Goal: Task Accomplishment & Management: Use online tool/utility

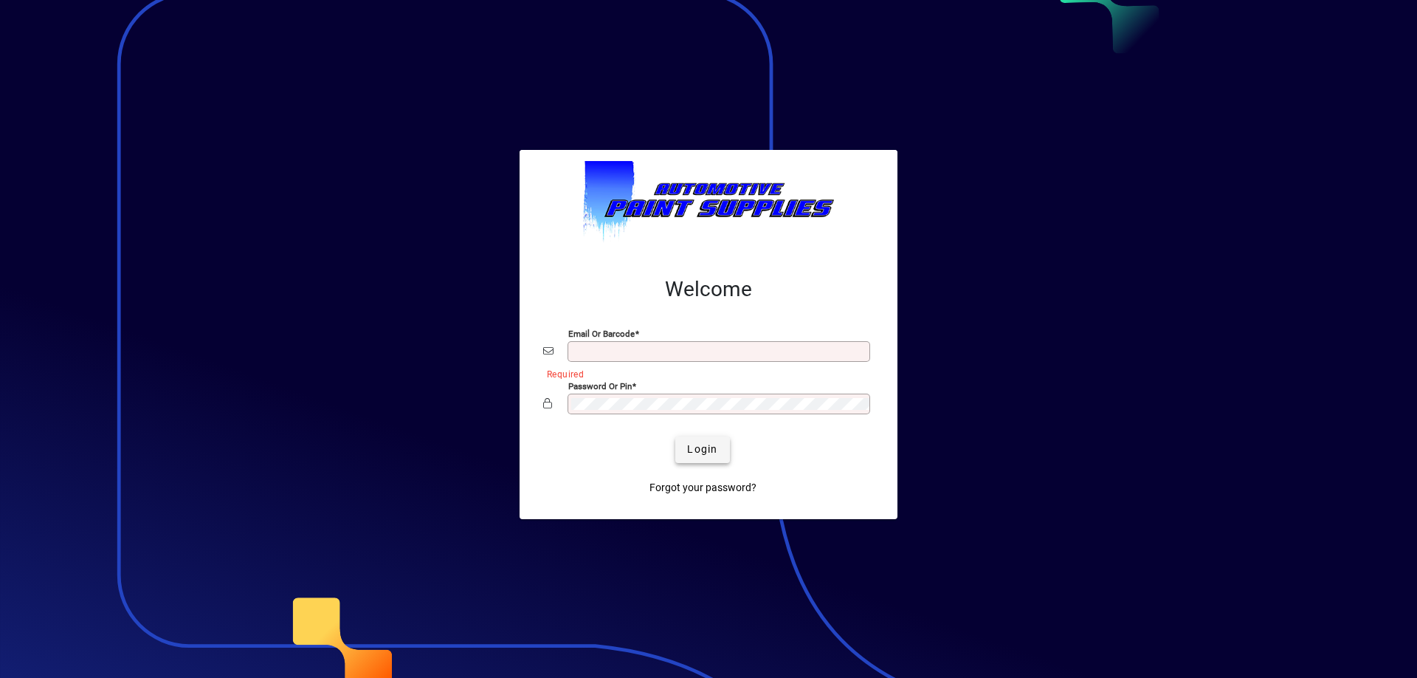
type input "**********"
click at [691, 444] on span "Login" at bounding box center [702, 448] width 30 height 15
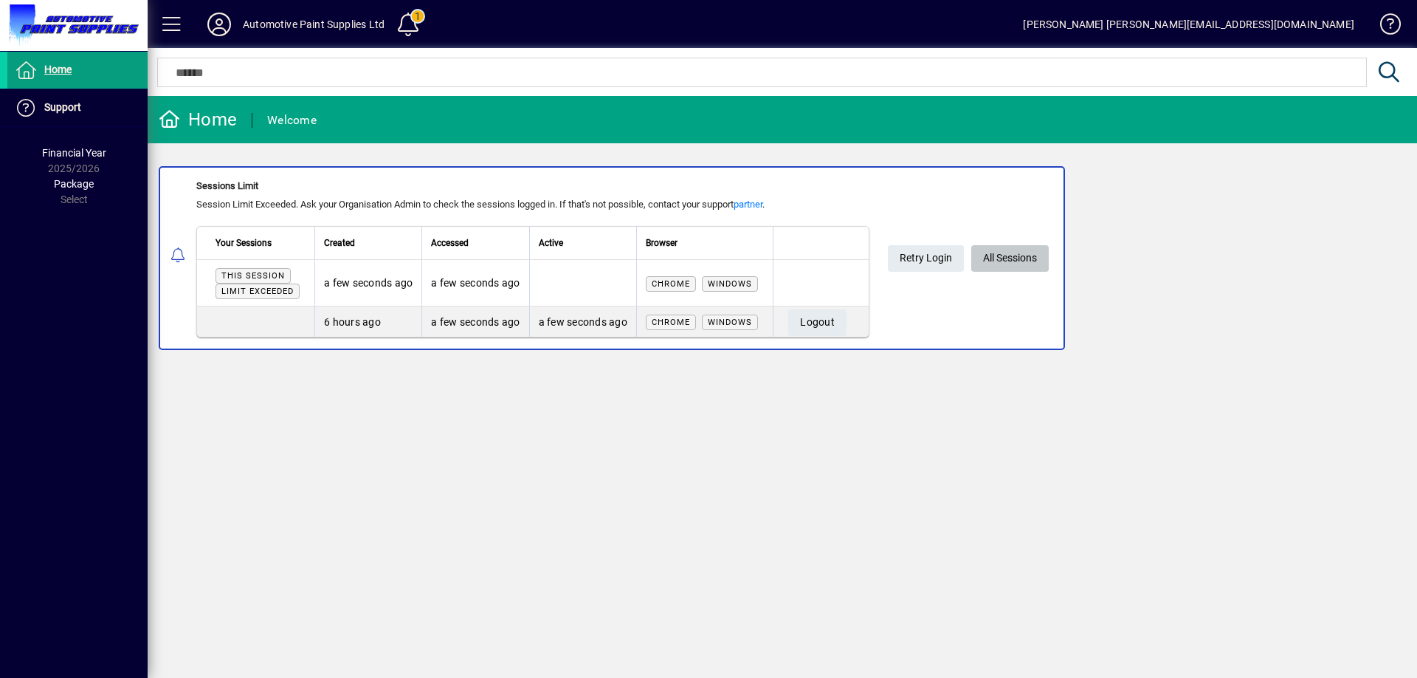
click at [1016, 251] on span "All Sessions" at bounding box center [1010, 258] width 54 height 24
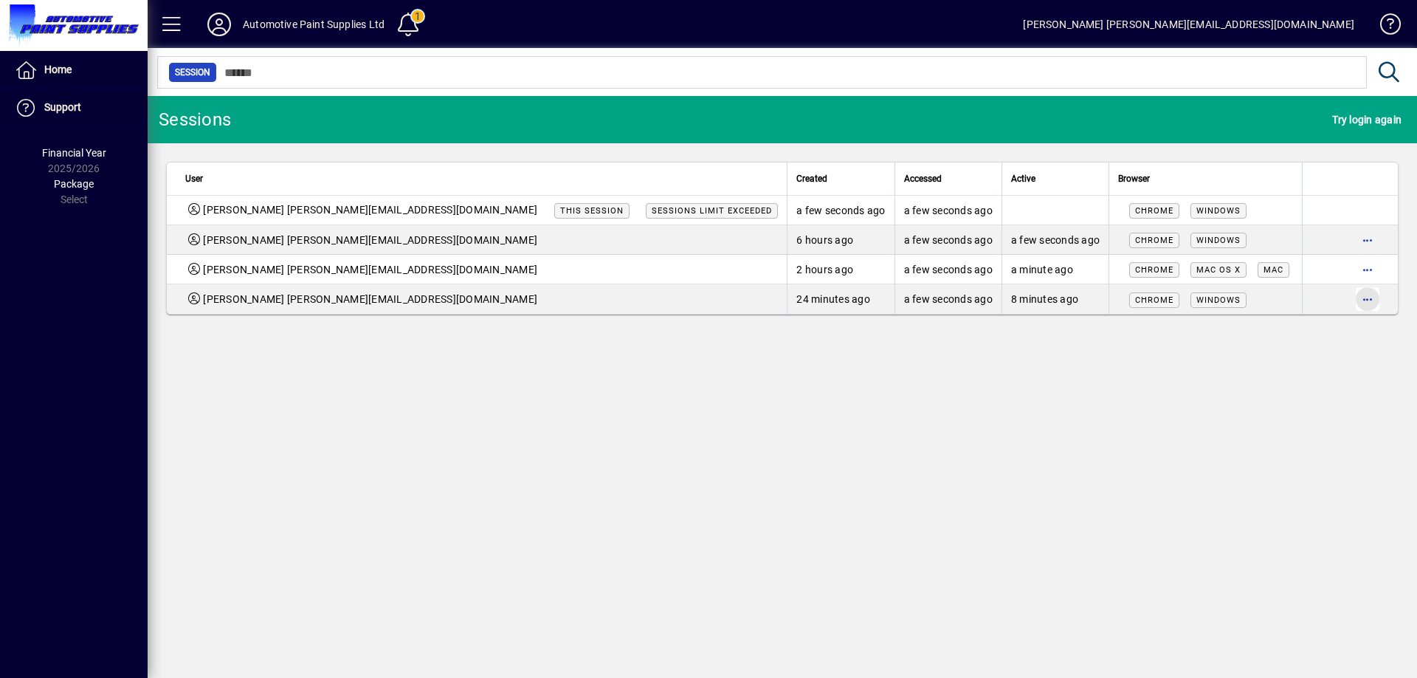
click at [1368, 302] on span "button" at bounding box center [1367, 298] width 35 height 35
click at [1258, 334] on span "Logout" at bounding box center [1306, 330] width 124 height 18
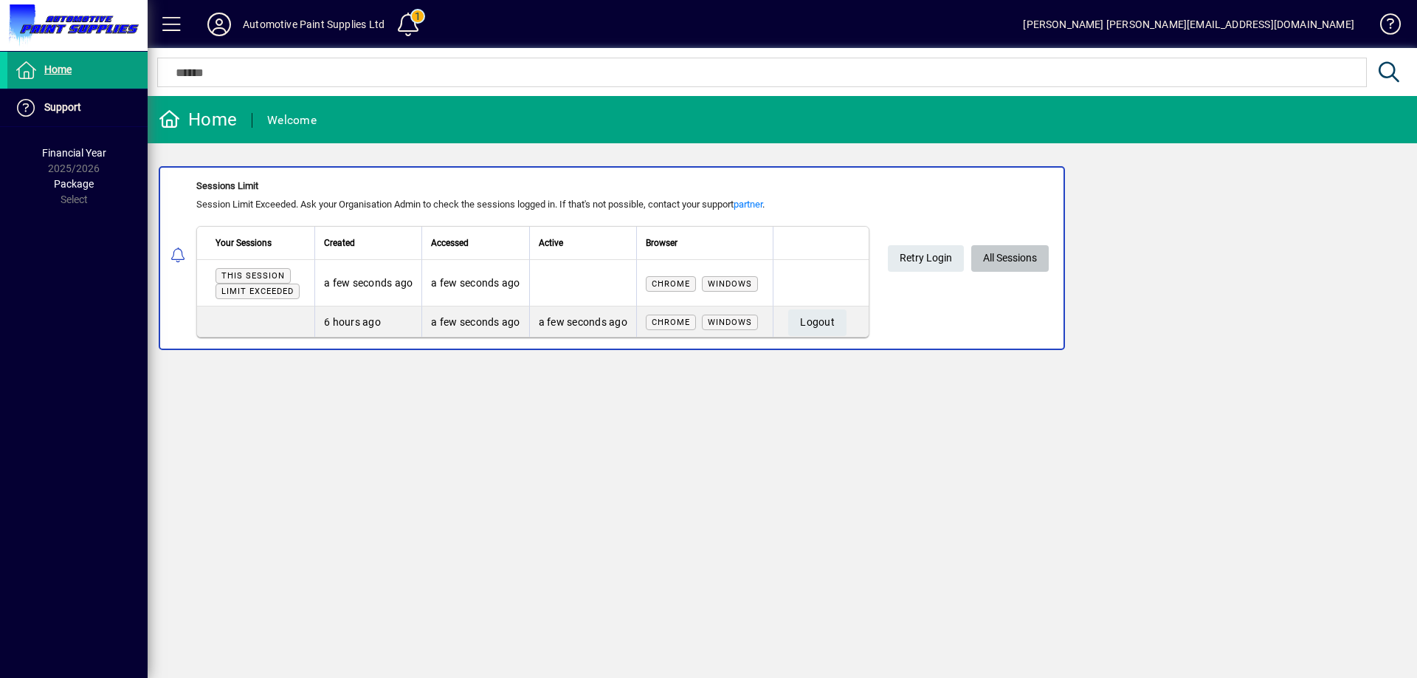
click at [1001, 249] on span "All Sessions" at bounding box center [1010, 258] width 54 height 24
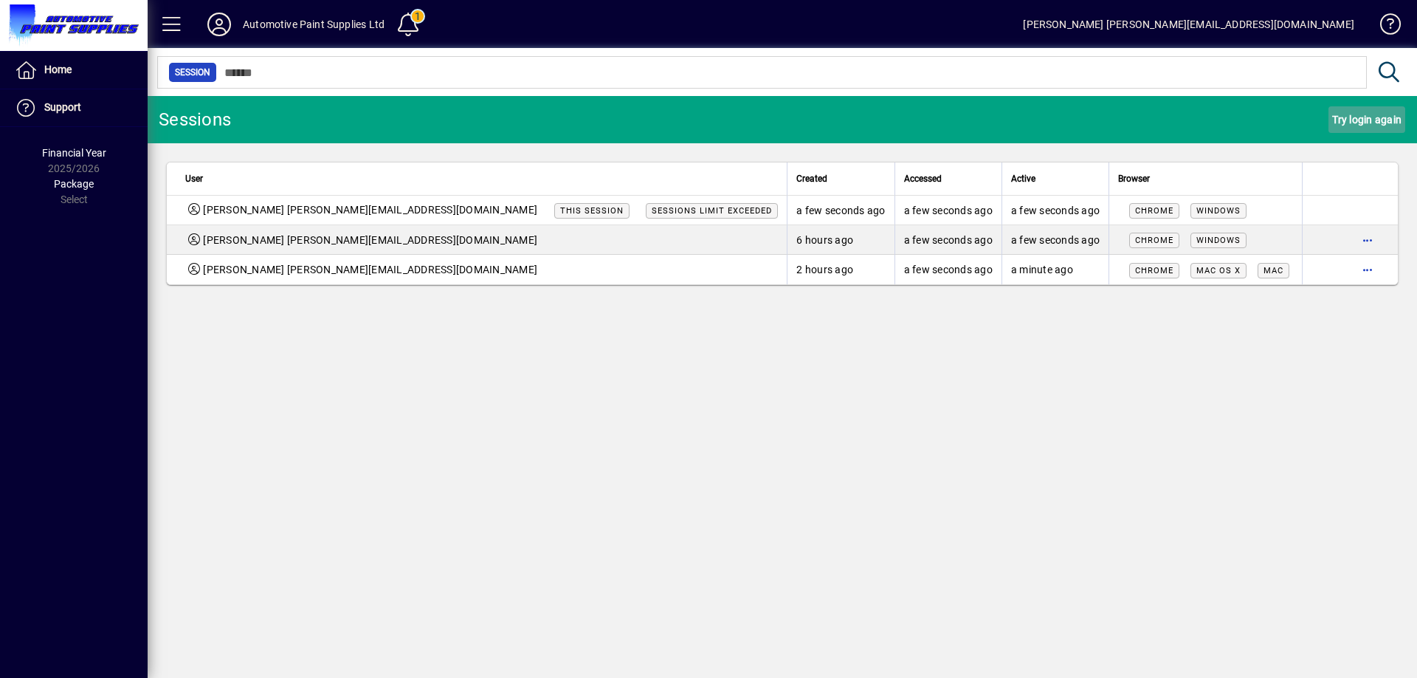
click at [1344, 125] on span "Try login again" at bounding box center [1366, 120] width 69 height 24
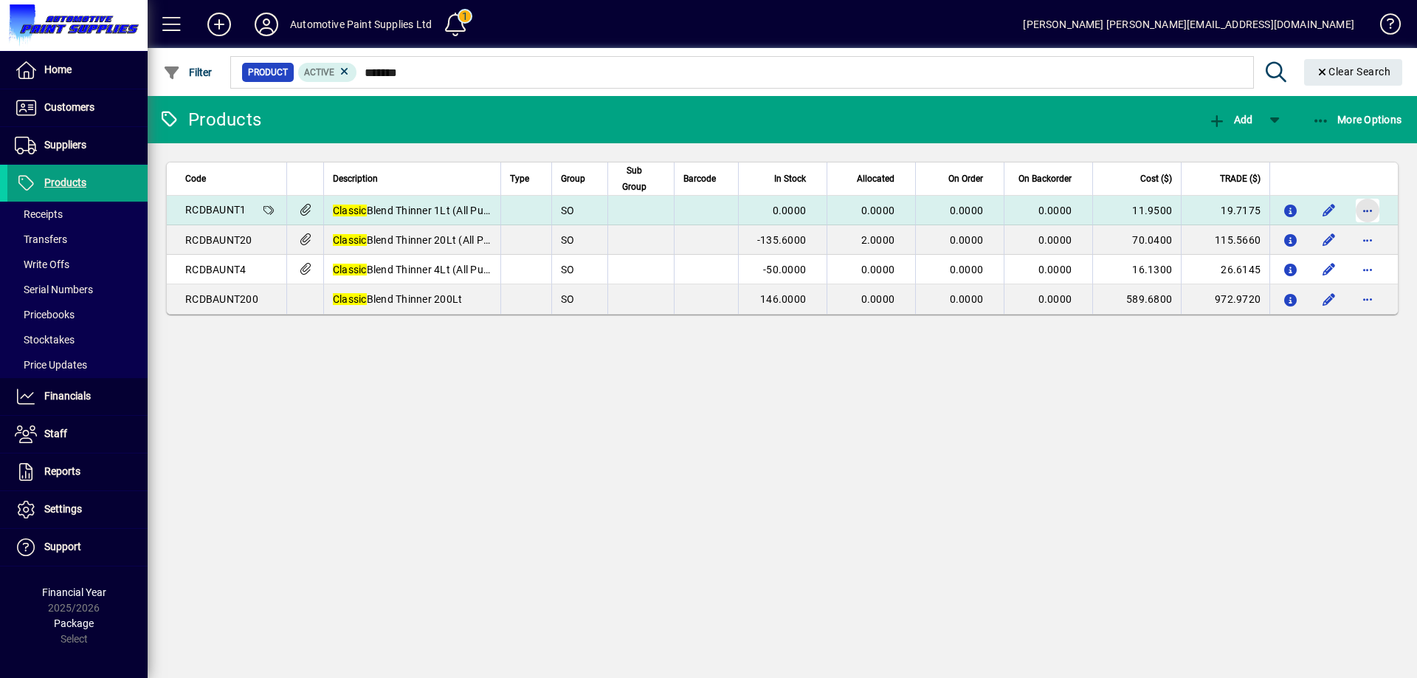
click at [1367, 210] on span "button" at bounding box center [1367, 210] width 35 height 35
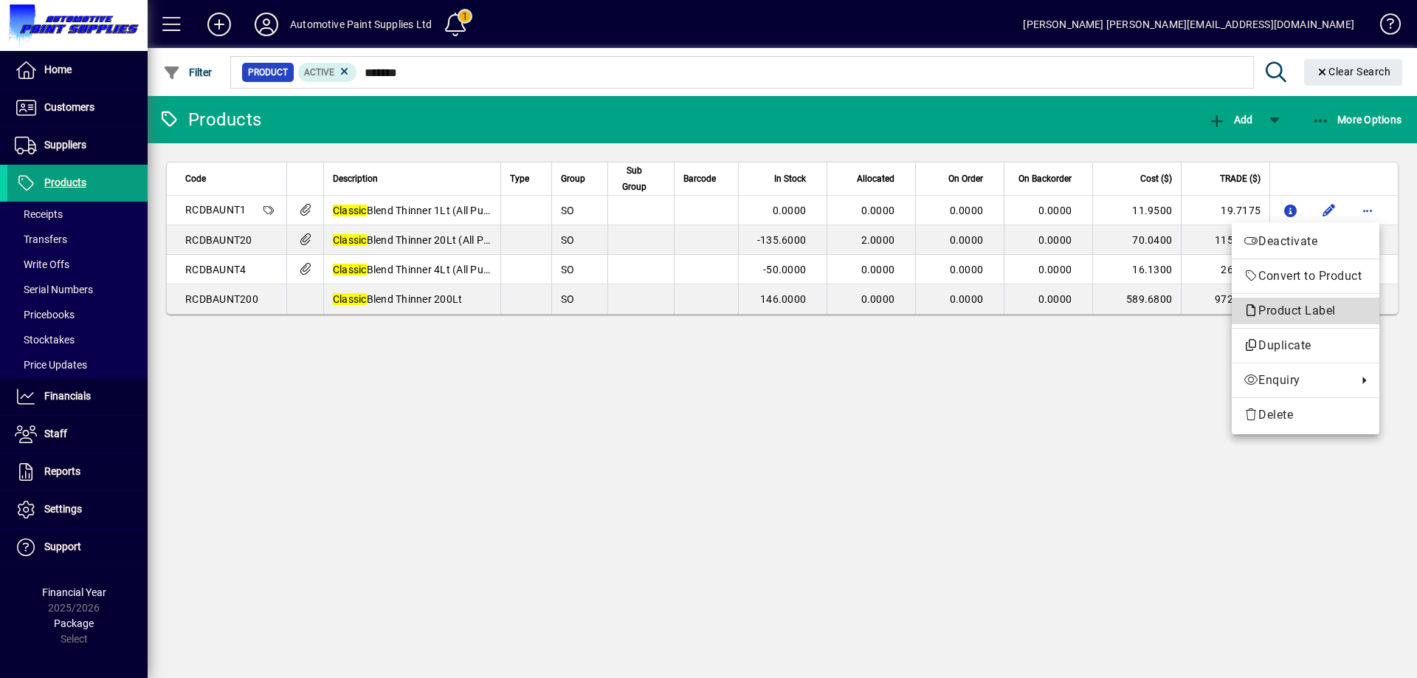
click at [1298, 319] on span "Product Label" at bounding box center [1306, 311] width 124 height 18
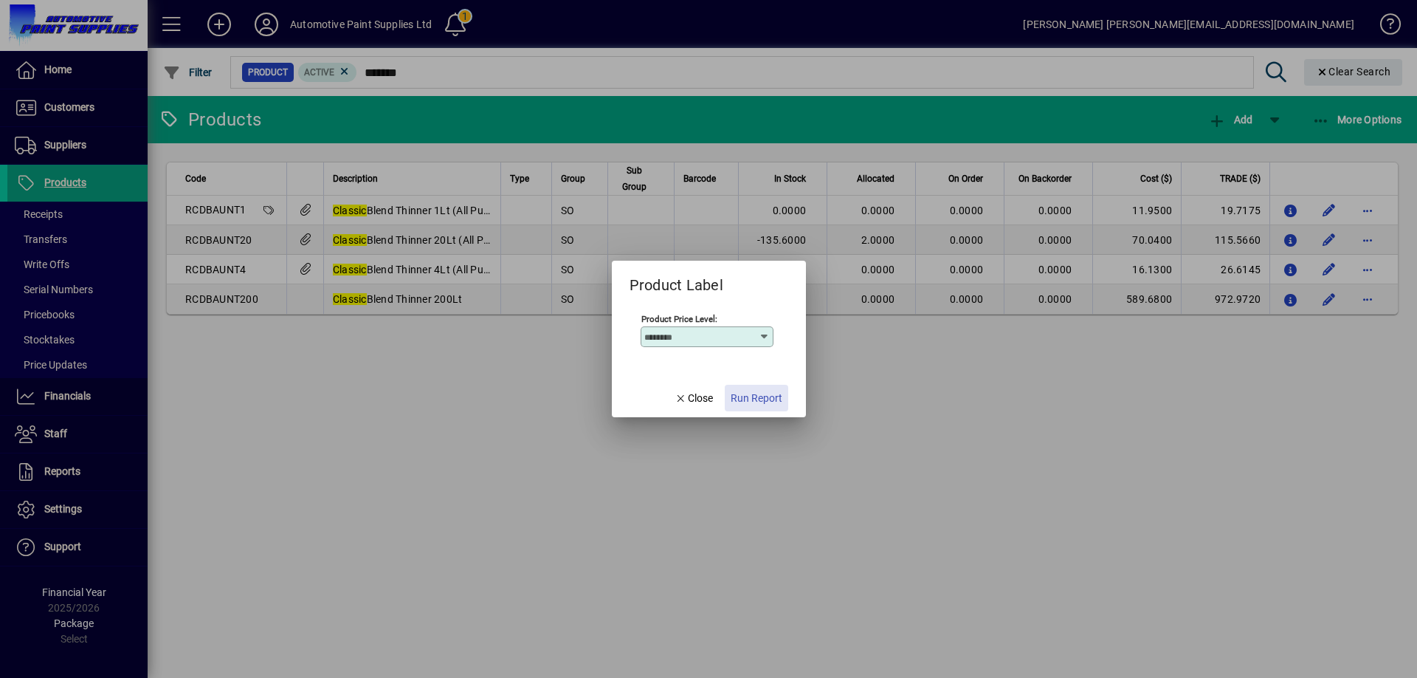
click at [765, 394] on span "Run Report" at bounding box center [757, 397] width 52 height 15
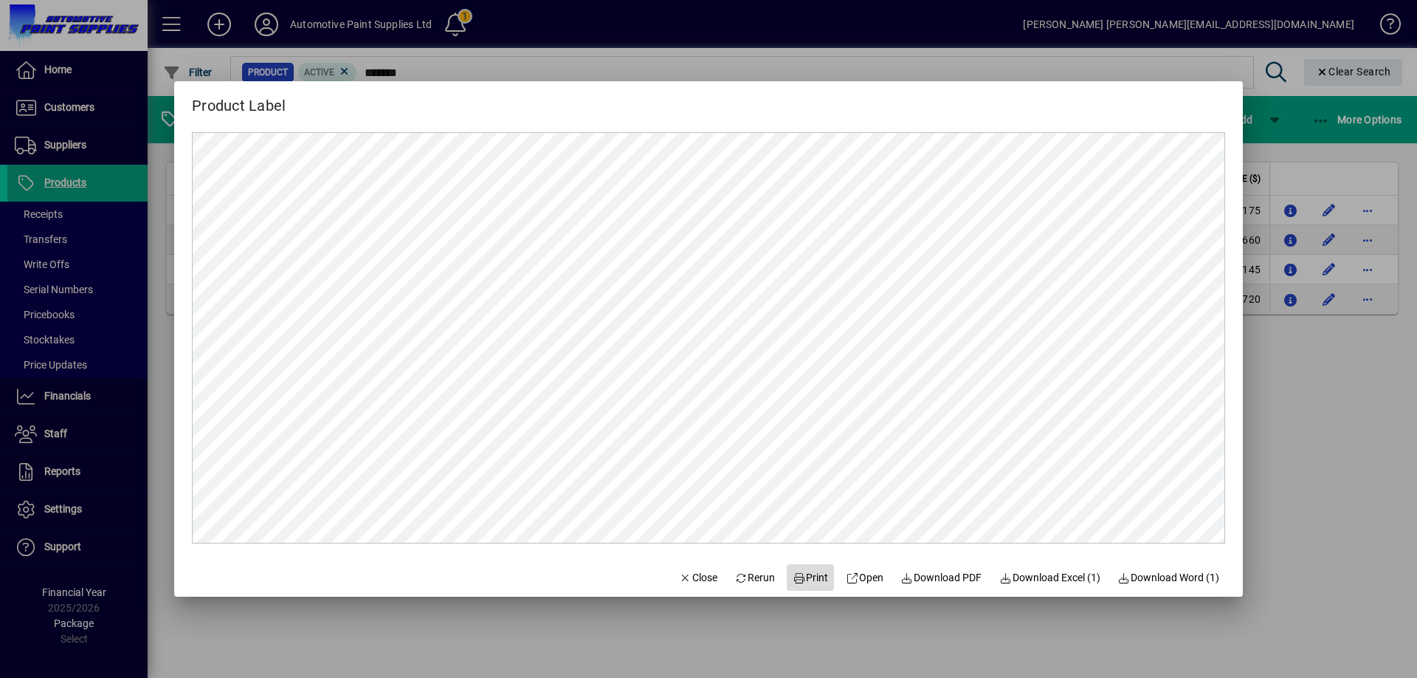
click at [801, 579] on span "Print" at bounding box center [810, 577] width 35 height 15
click at [684, 575] on span "Close" at bounding box center [698, 577] width 38 height 15
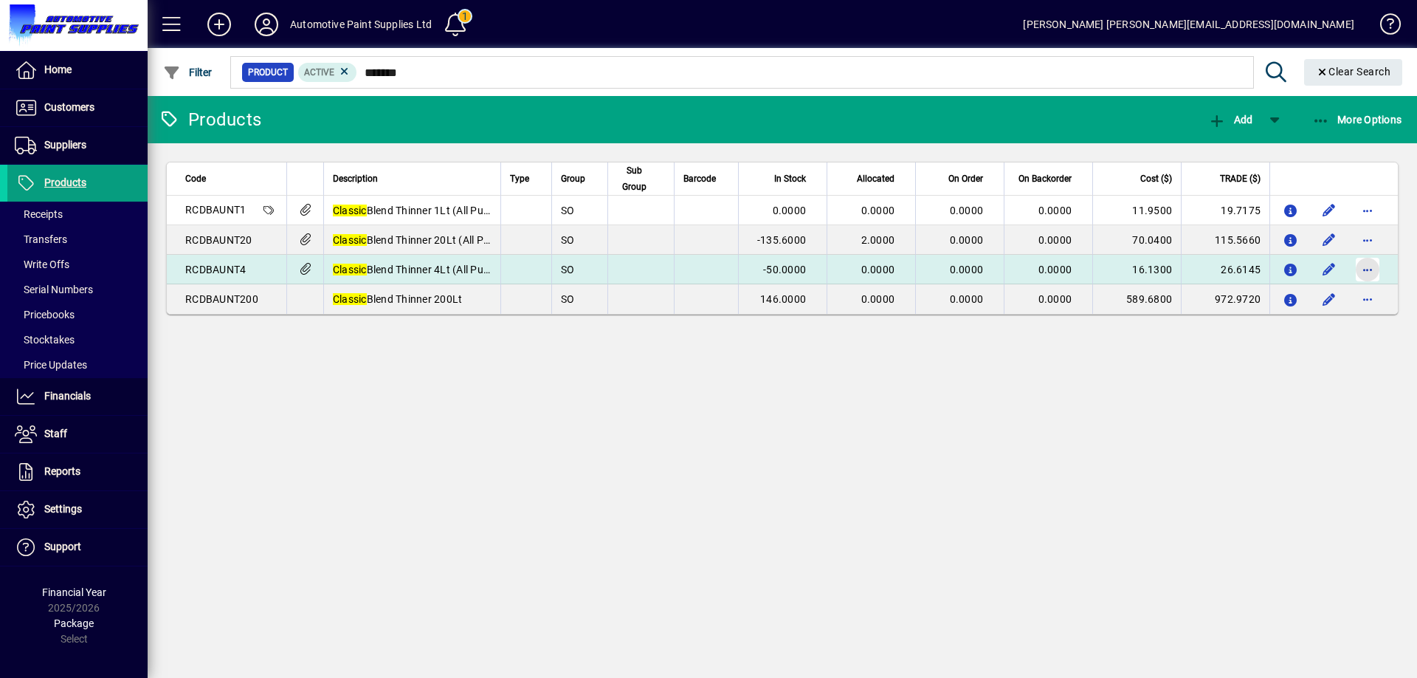
click at [1366, 268] on span "button" at bounding box center [1367, 269] width 35 height 35
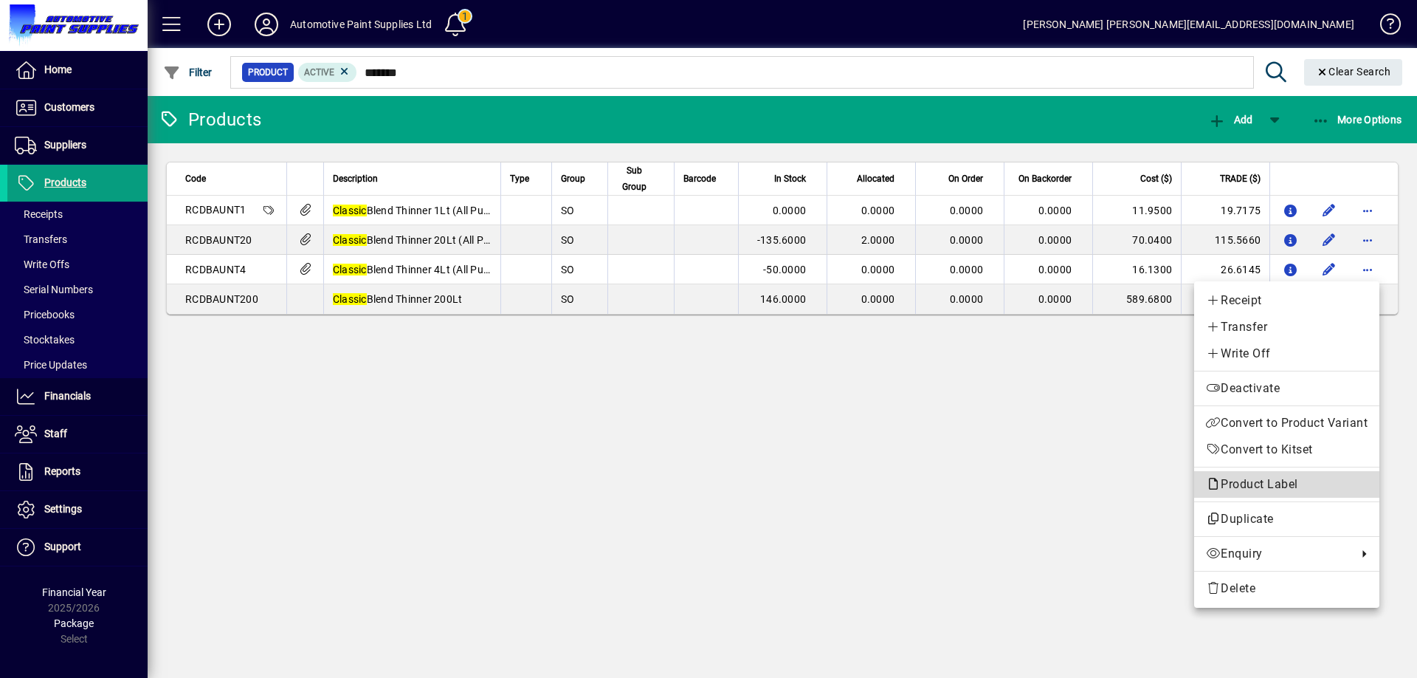
click at [1262, 490] on span "Product Label" at bounding box center [1256, 484] width 100 height 14
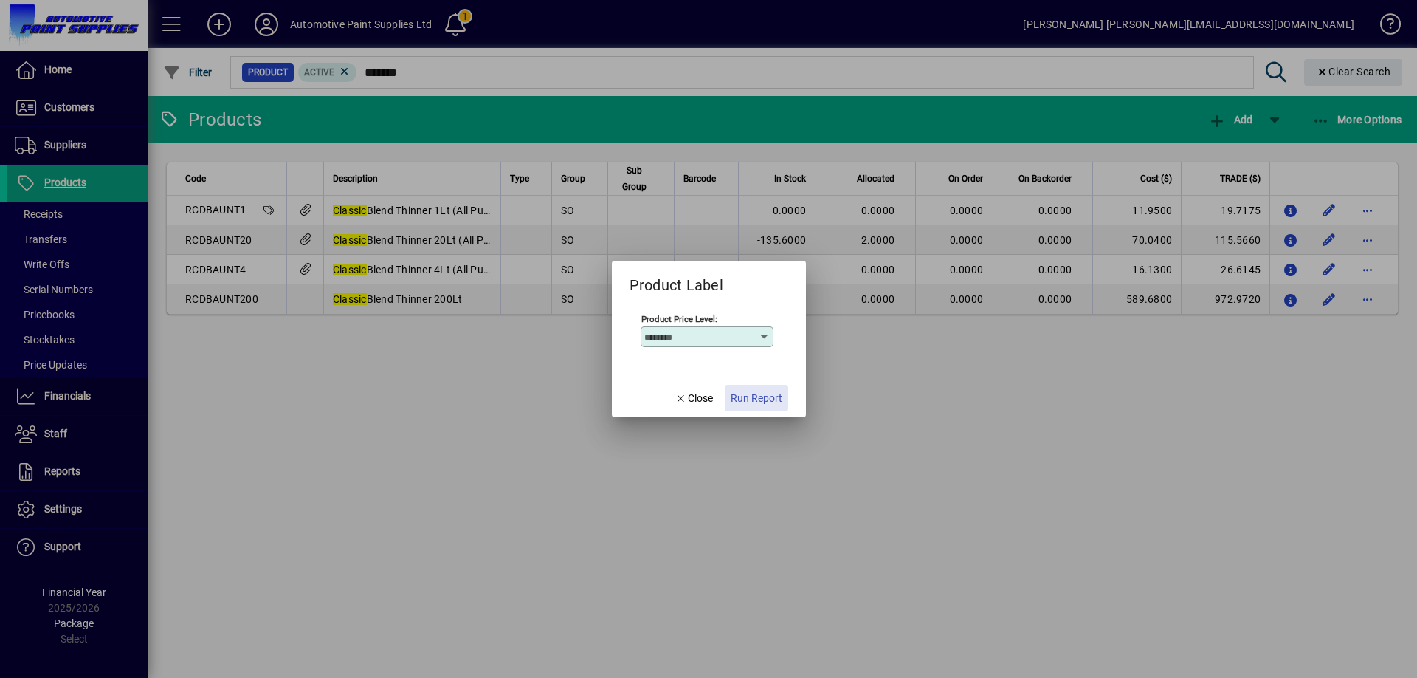
click at [768, 398] on span "Run Report" at bounding box center [757, 397] width 52 height 15
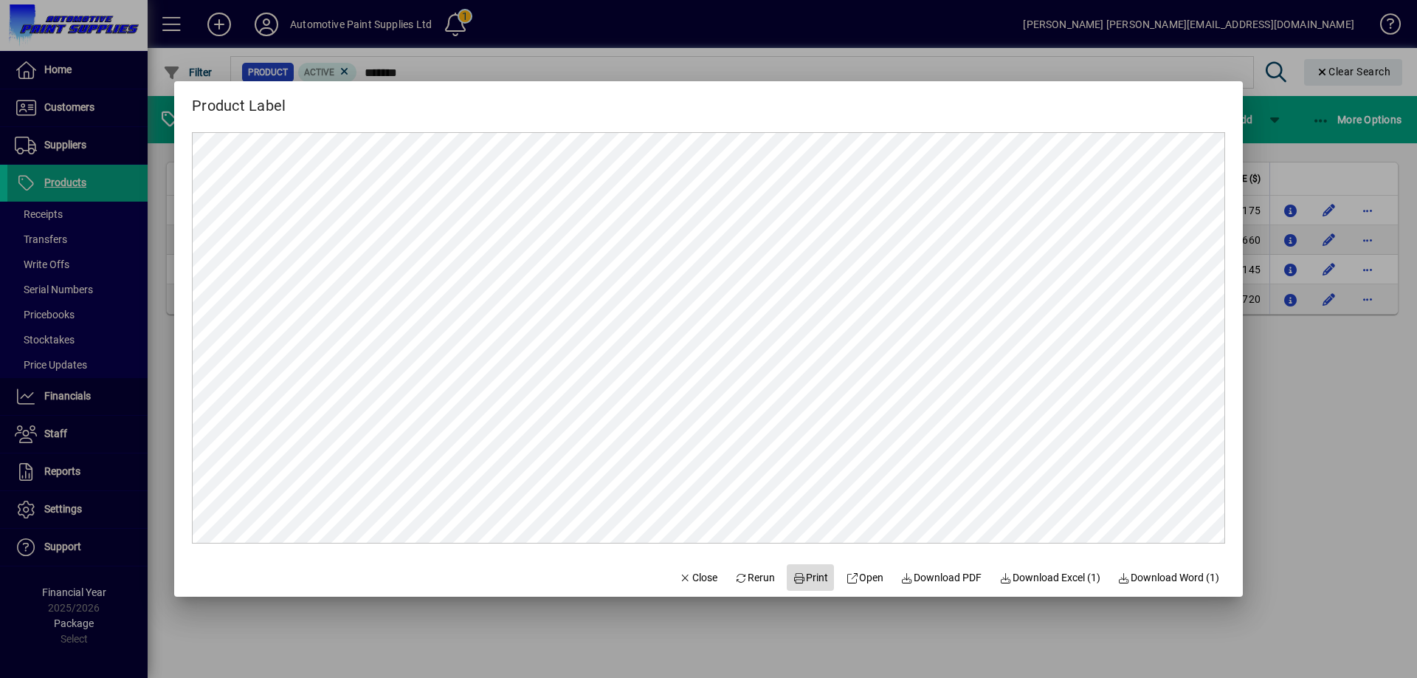
click at [807, 577] on span "Print" at bounding box center [810, 577] width 35 height 15
click at [689, 582] on span "Close" at bounding box center [698, 577] width 38 height 15
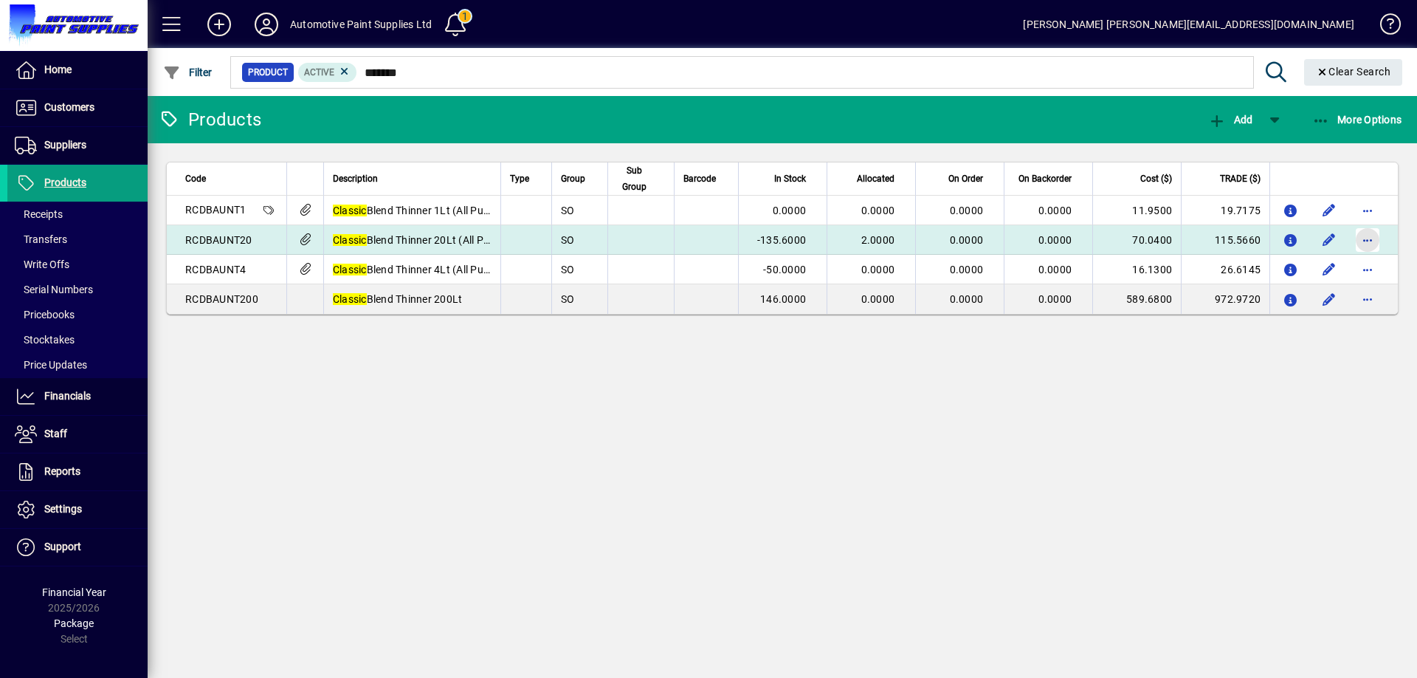
click at [1372, 243] on span "button" at bounding box center [1367, 239] width 35 height 35
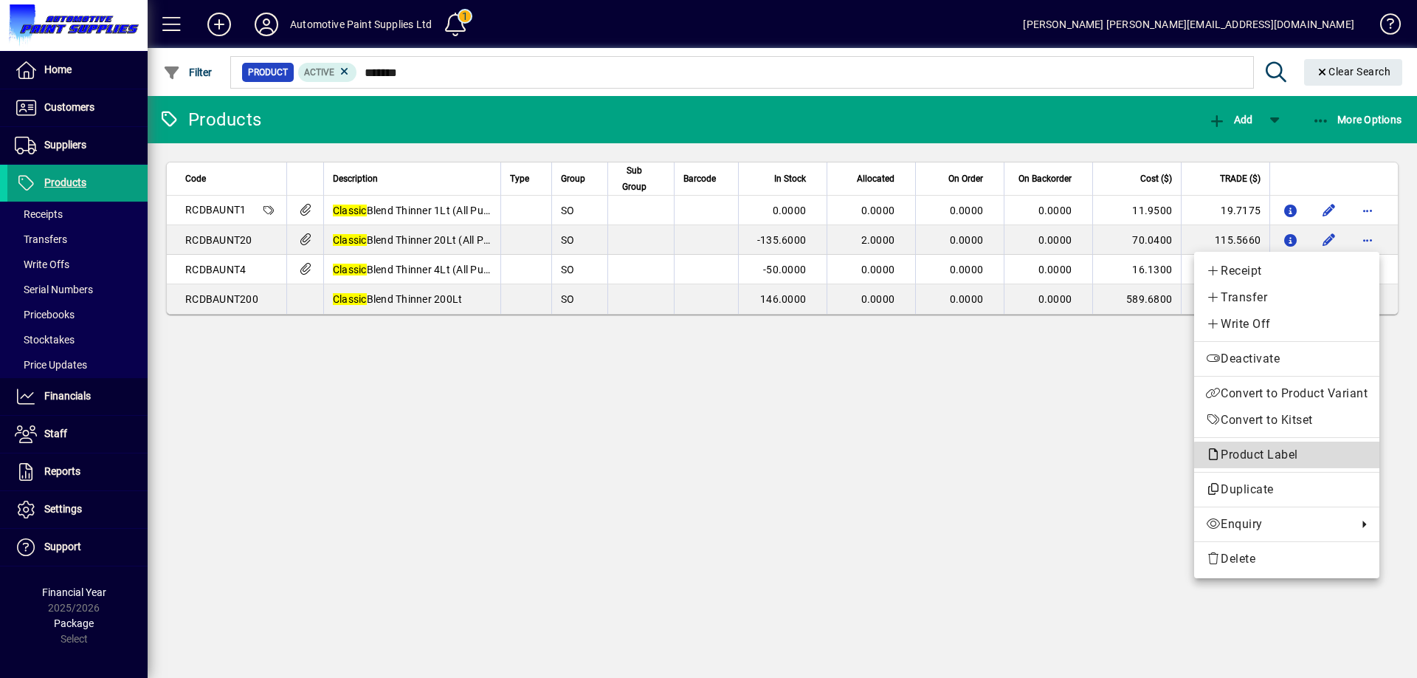
click at [1292, 463] on button "Product Label" at bounding box center [1286, 454] width 185 height 27
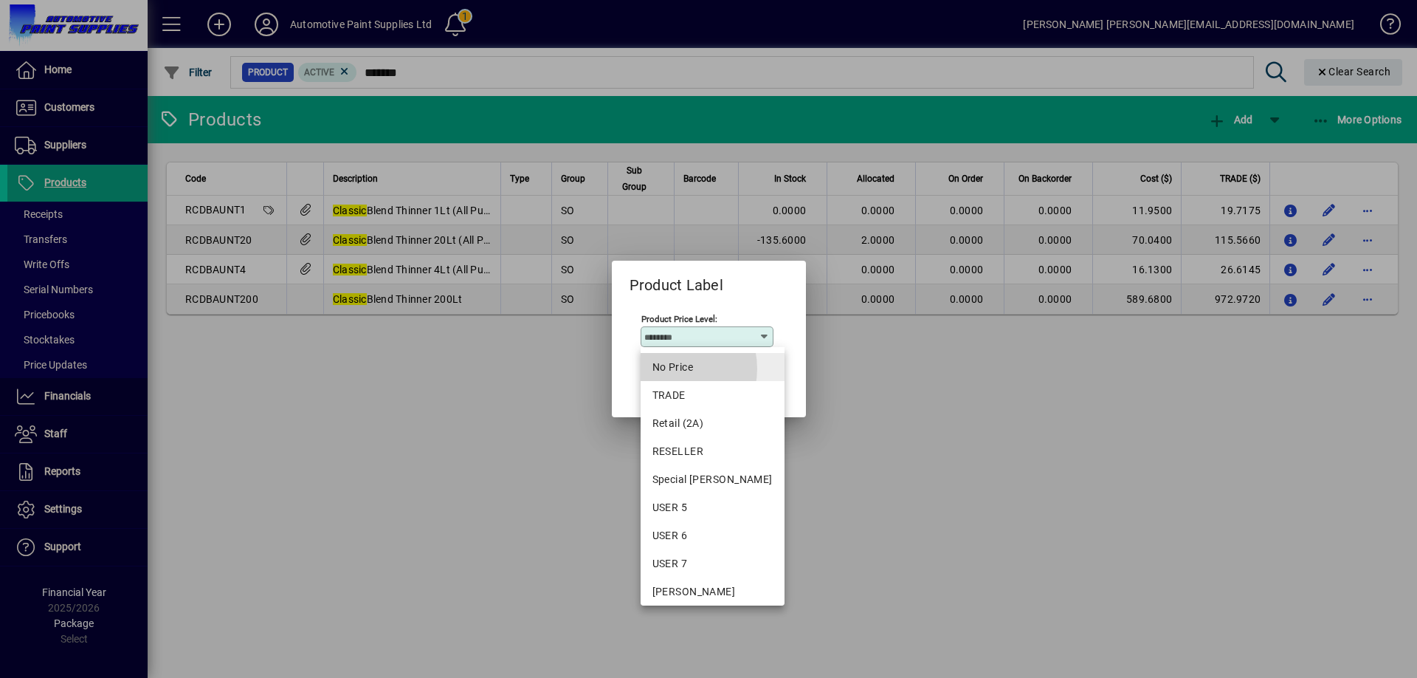
click at [669, 368] on span "No Price" at bounding box center [712, 366] width 120 height 15
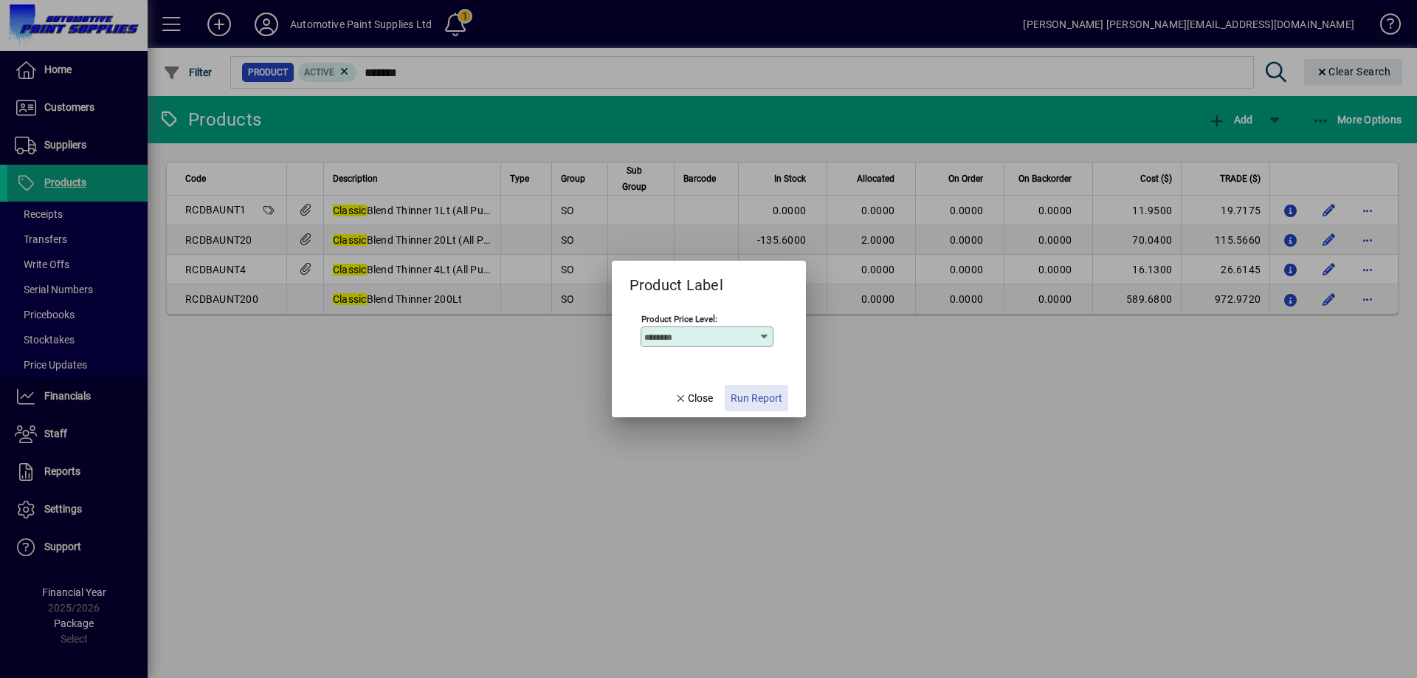
click at [772, 395] on span "Run Report" at bounding box center [757, 397] width 52 height 15
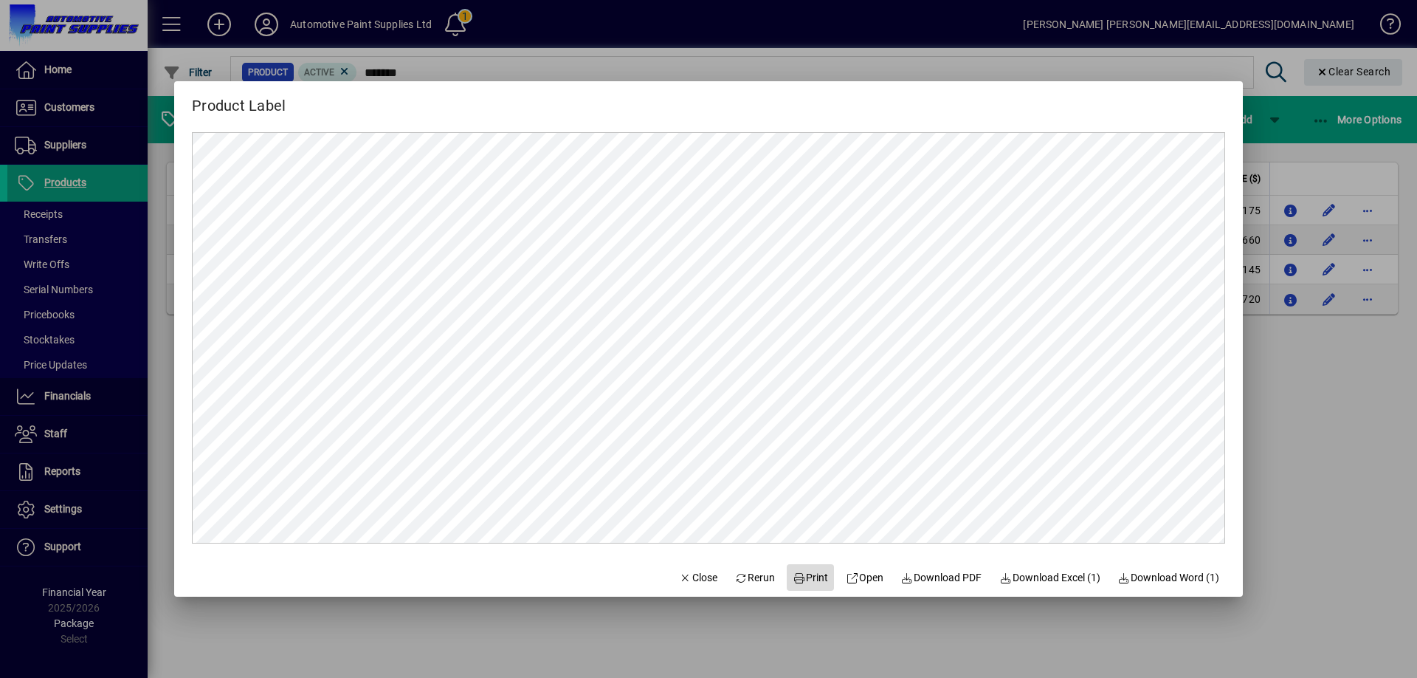
click at [811, 571] on span "Print" at bounding box center [810, 577] width 35 height 15
click at [697, 573] on span "Close" at bounding box center [698, 577] width 38 height 15
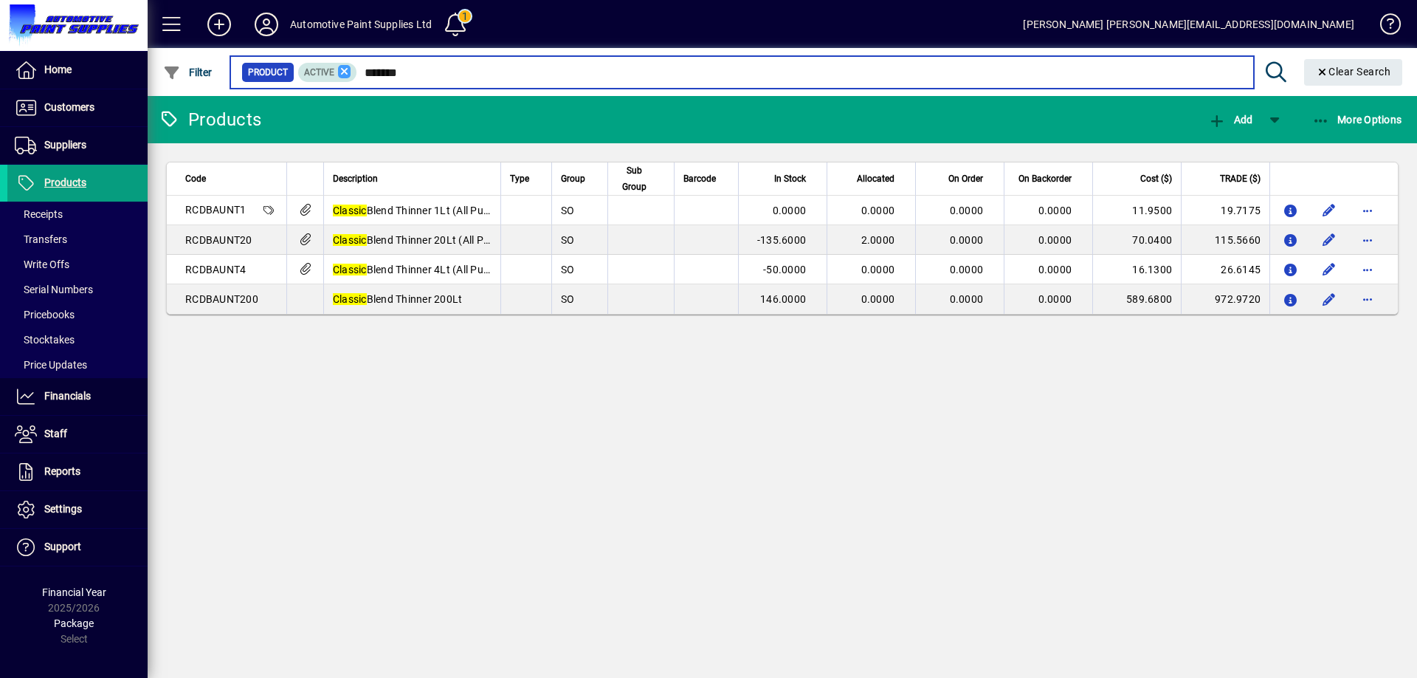
drag, startPoint x: 444, startPoint y: 73, endPoint x: 348, endPoint y: 76, distance: 96.0
click at [348, 76] on div "Product Active *******" at bounding box center [741, 72] width 1001 height 21
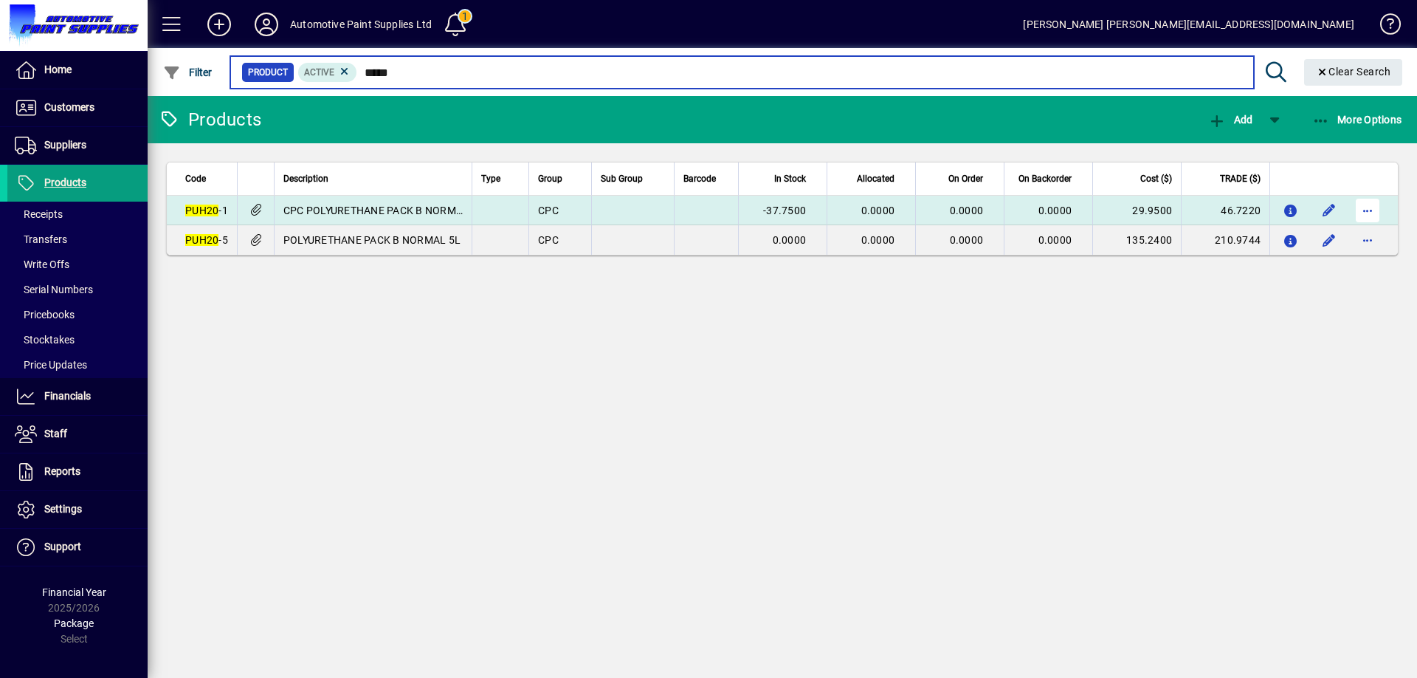
type input "*****"
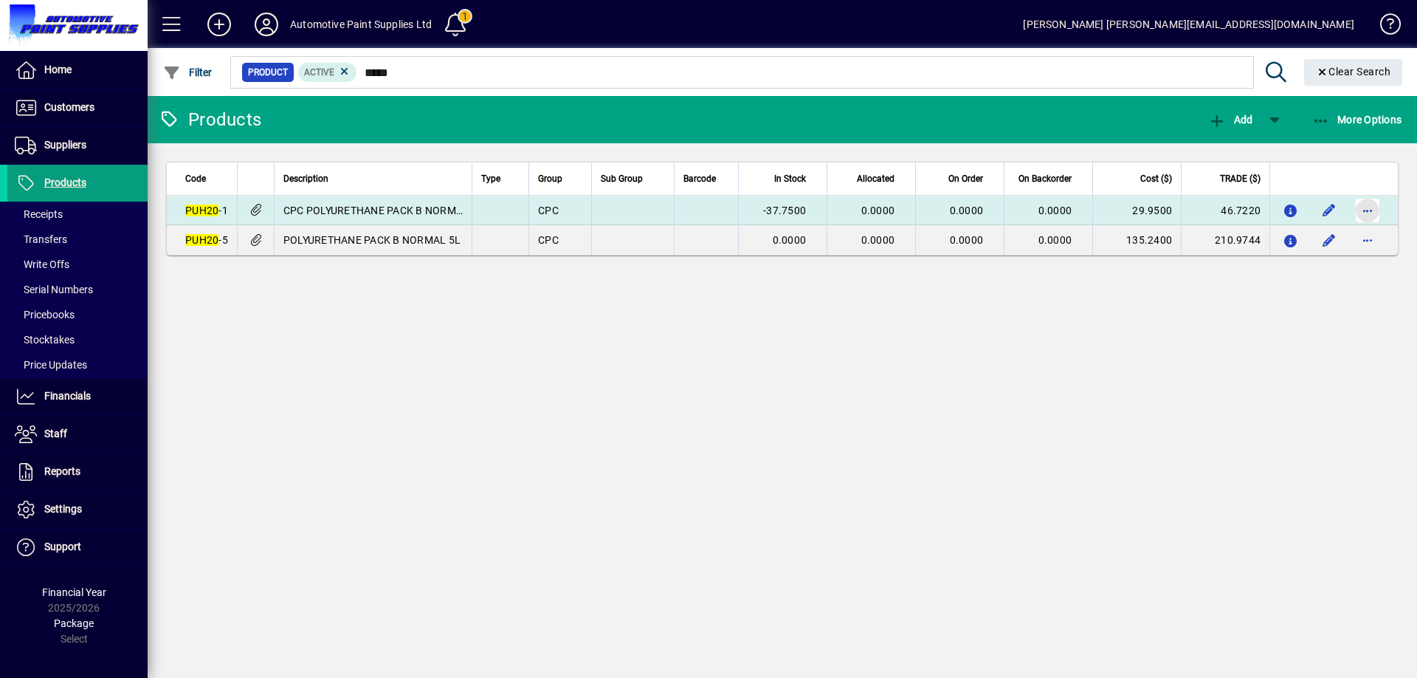
click at [1362, 217] on span "button" at bounding box center [1367, 210] width 35 height 35
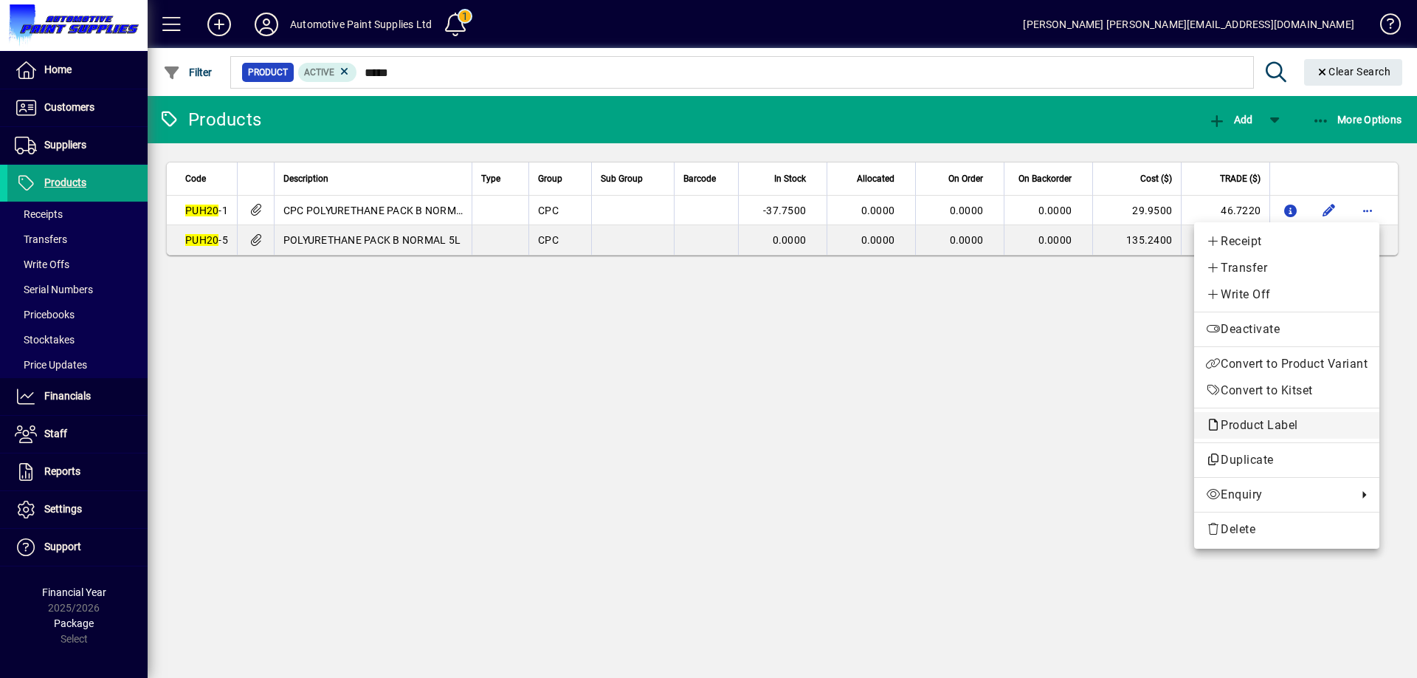
click at [1272, 417] on span "Product Label" at bounding box center [1287, 425] width 162 height 18
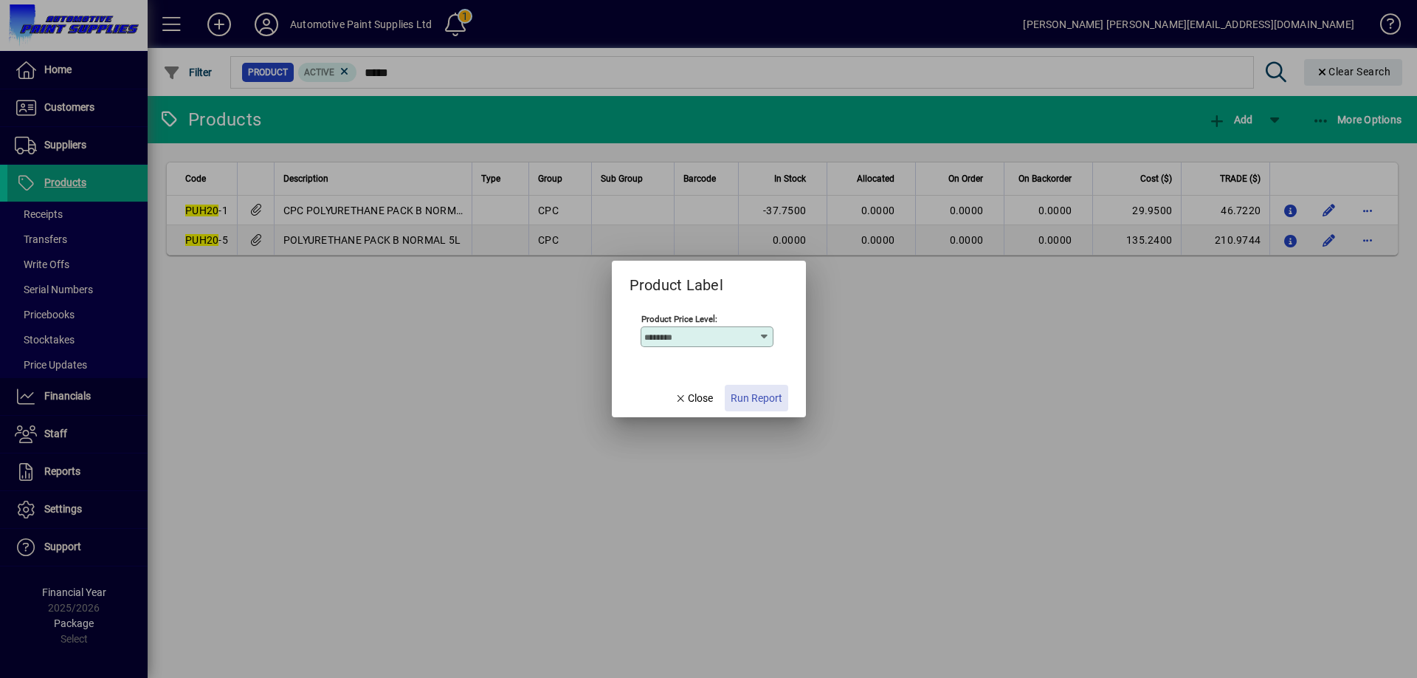
click at [761, 393] on span "Run Report" at bounding box center [757, 397] width 52 height 15
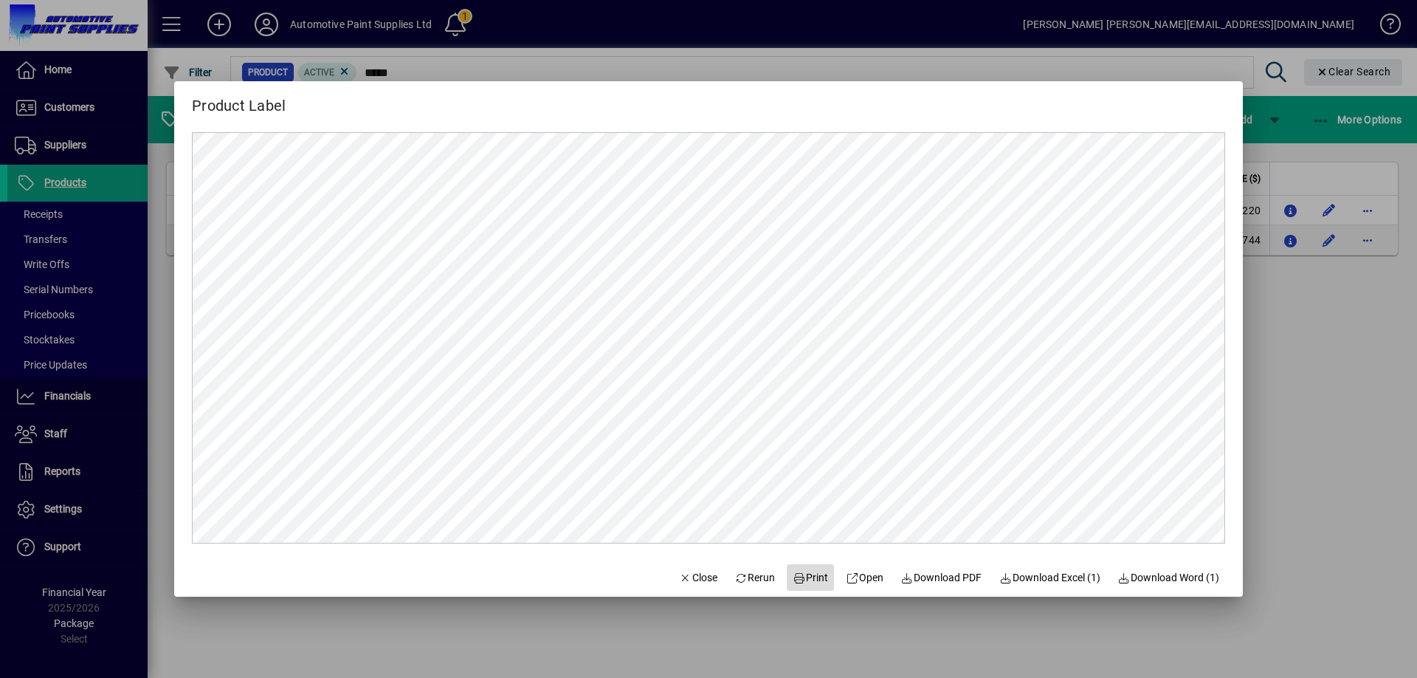
click at [804, 581] on span "Print" at bounding box center [810, 577] width 35 height 15
